Goal: Task Accomplishment & Management: Manage account settings

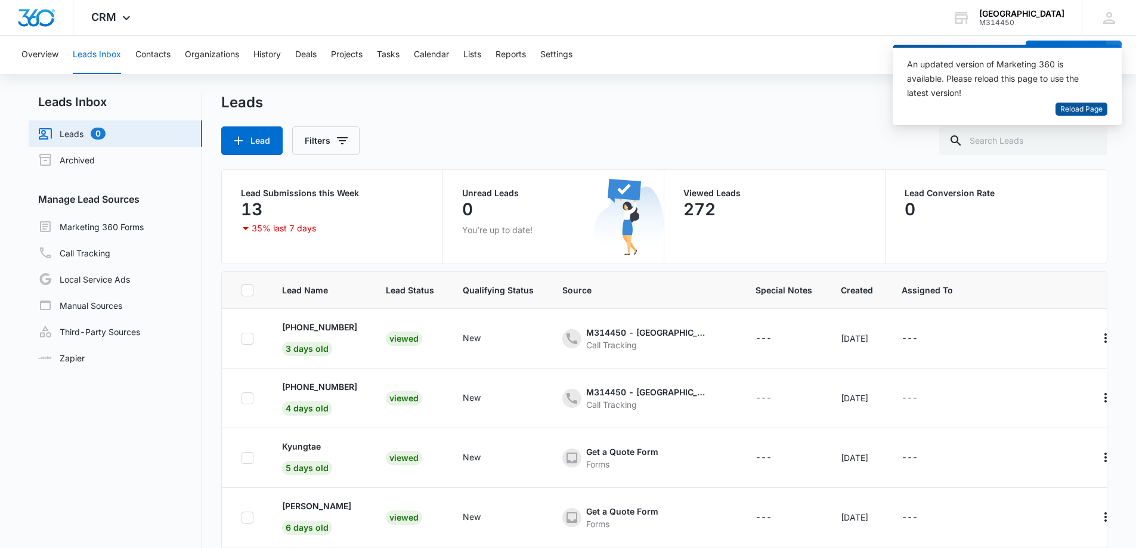
click at [1083, 107] on span "Reload Page" at bounding box center [1081, 109] width 42 height 11
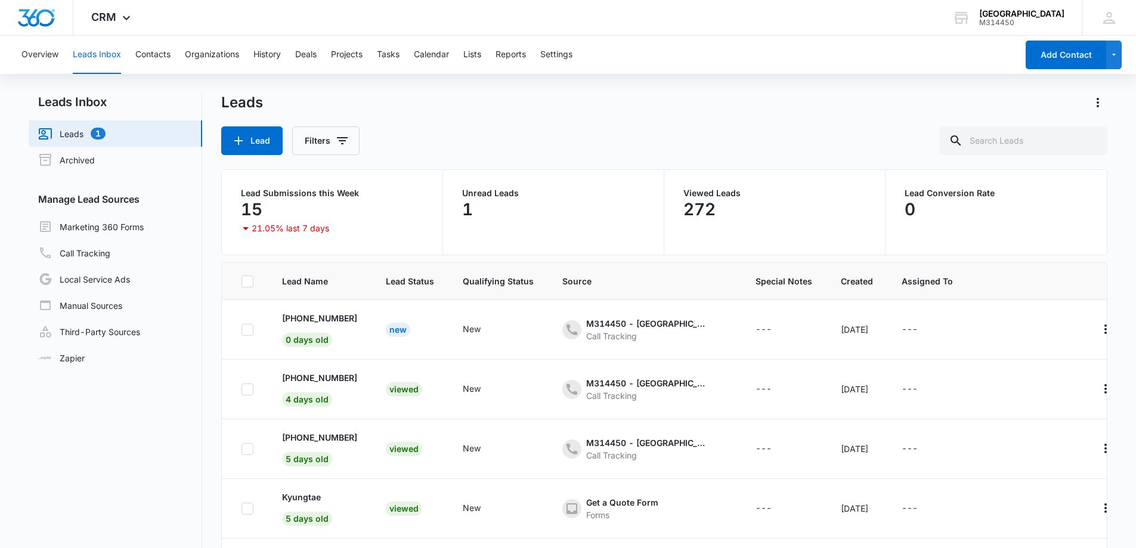
click at [71, 135] on link "Leads 1" at bounding box center [71, 133] width 67 height 14
click at [393, 331] on div "New" at bounding box center [398, 330] width 24 height 14
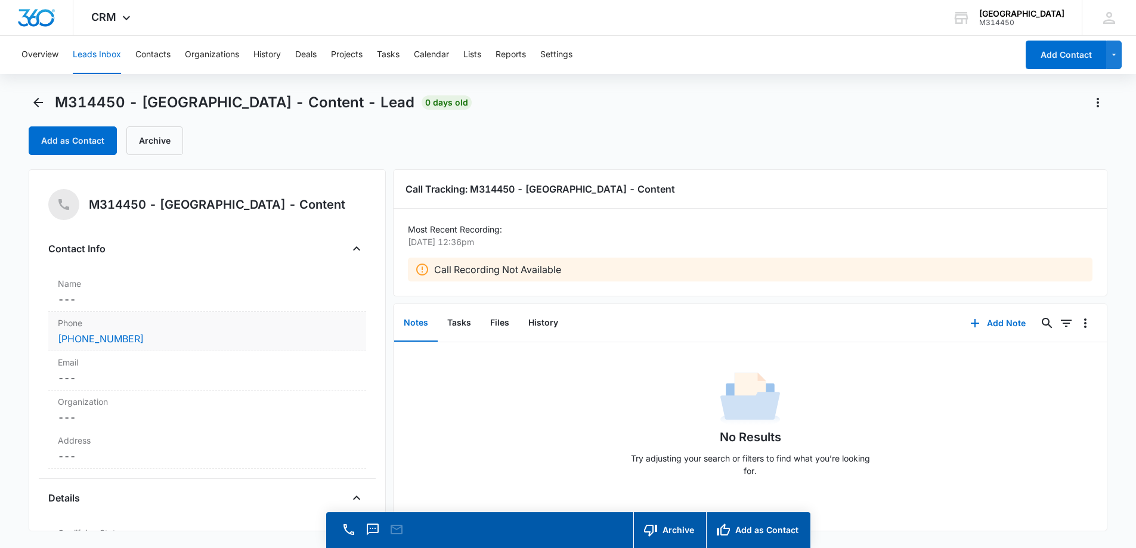
click at [154, 338] on div "(226) 724-6926" at bounding box center [207, 339] width 299 height 14
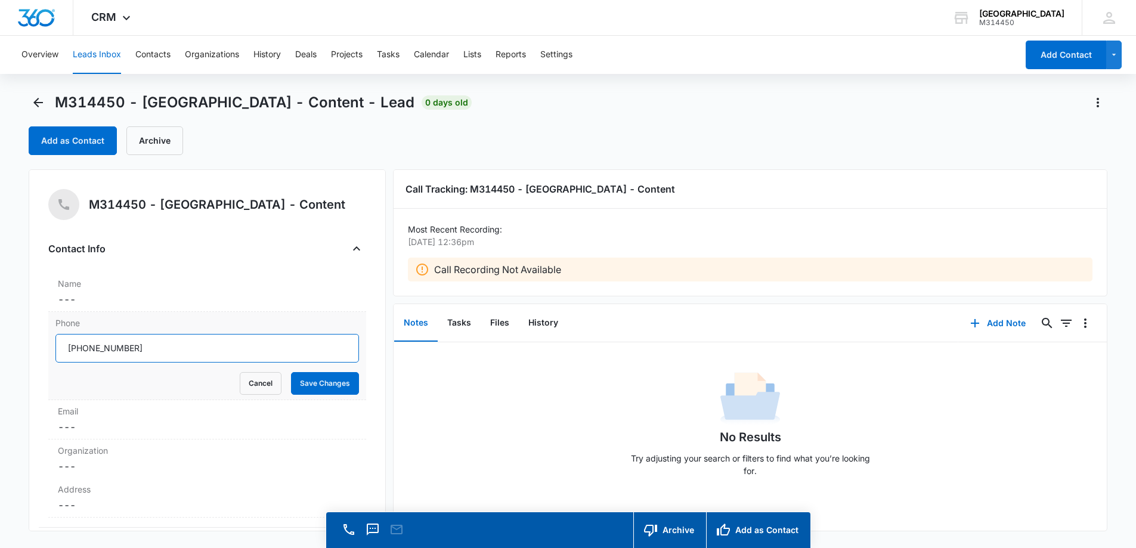
drag, startPoint x: 160, startPoint y: 350, endPoint x: 79, endPoint y: 333, distance: 82.2
click at [79, 333] on div "Phone Cancel Save Changes" at bounding box center [207, 356] width 318 height 88
